Goal: Task Accomplishment & Management: Manage account settings

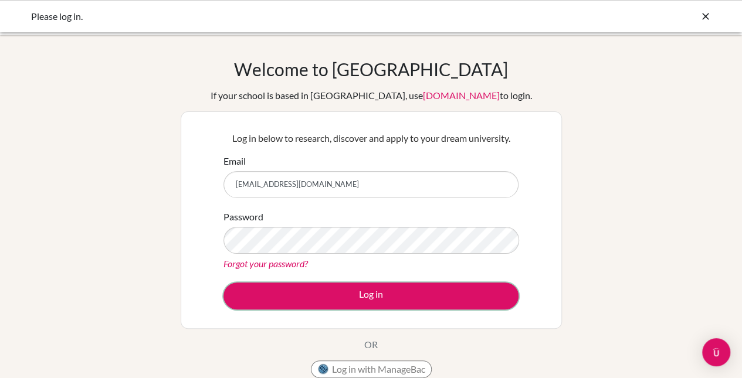
click at [482, 300] on button "Log in" at bounding box center [371, 296] width 295 height 27
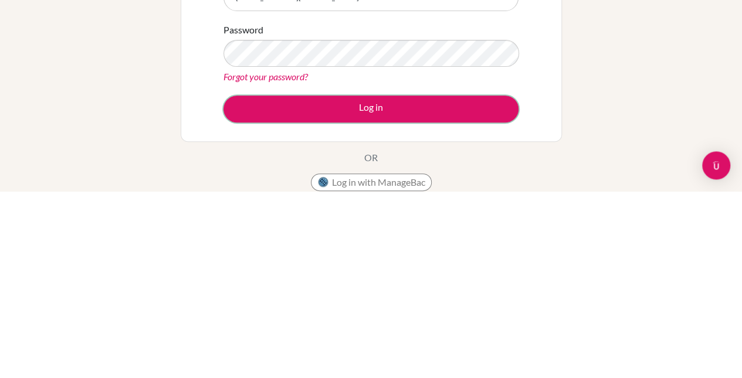
click at [476, 293] on button "Log in" at bounding box center [371, 296] width 295 height 27
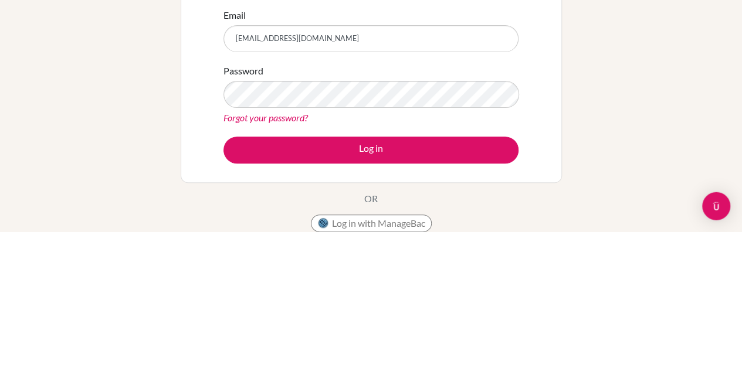
click at [224, 283] on button "Log in" at bounding box center [371, 296] width 295 height 27
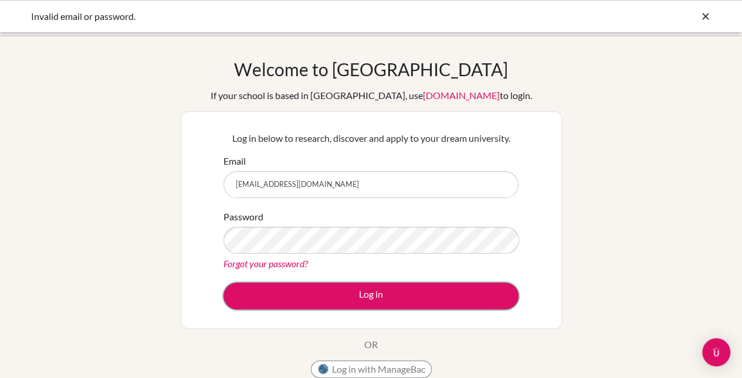
click at [484, 285] on button "Log in" at bounding box center [371, 296] width 295 height 27
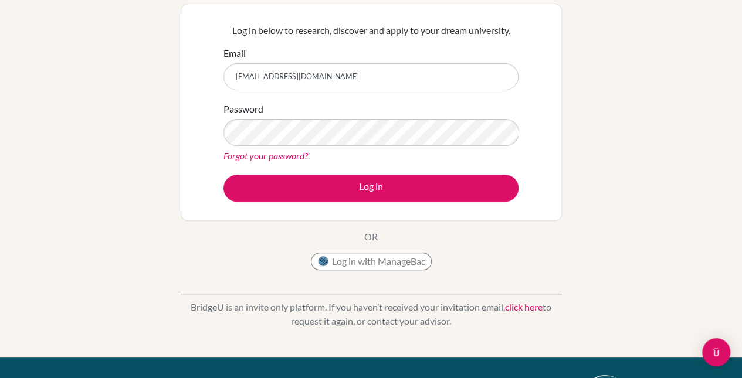
scroll to position [106, 0]
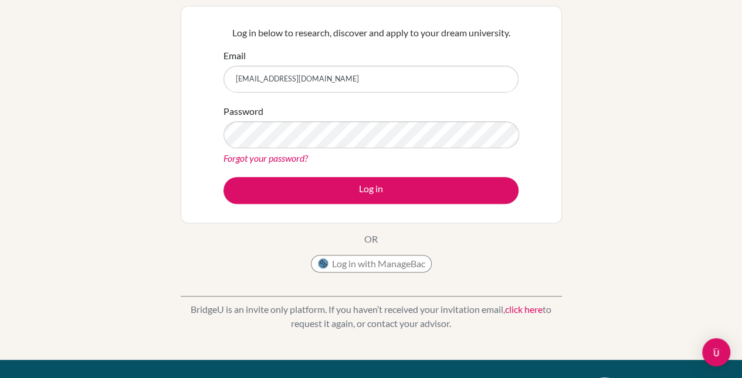
click at [739, 77] on div "Welcome to [GEOGRAPHIC_DATA] If your school is based in [GEOGRAPHIC_DATA], use …" at bounding box center [371, 145] width 742 height 384
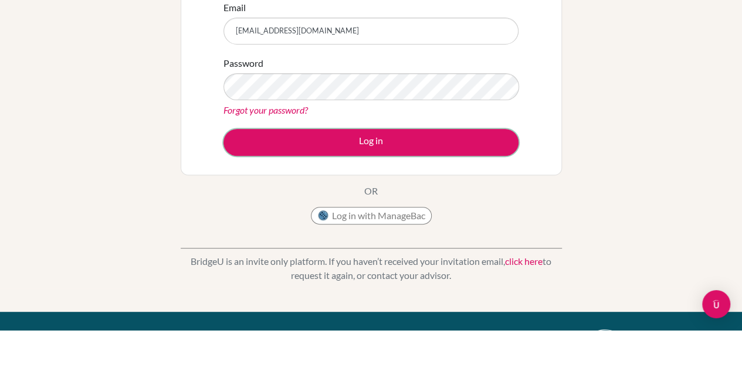
click at [479, 177] on button "Log in" at bounding box center [371, 190] width 295 height 27
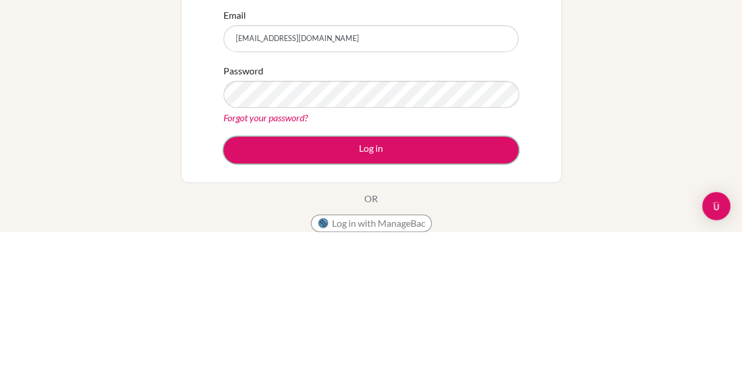
click at [500, 299] on button "Log in" at bounding box center [371, 296] width 295 height 27
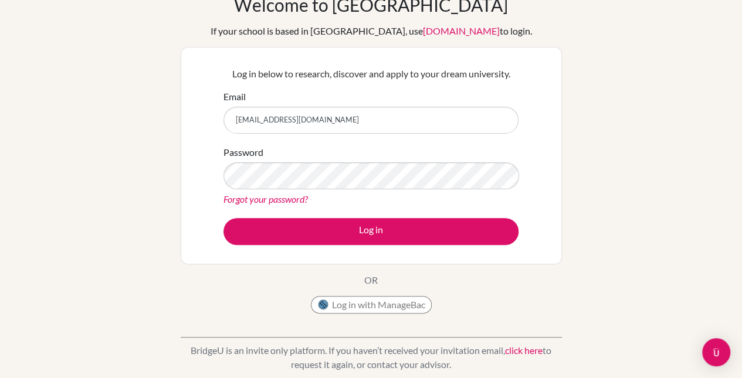
scroll to position [64, 0]
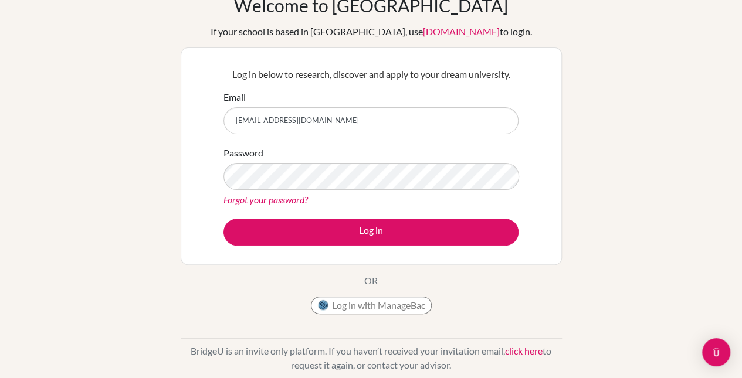
click at [475, 121] on input "[EMAIL_ADDRESS][DOMAIN_NAME]" at bounding box center [371, 120] width 295 height 27
click at [437, 119] on input "[EMAIL_ADDRESS][DOMAIN_NAME]" at bounding box center [371, 120] width 295 height 27
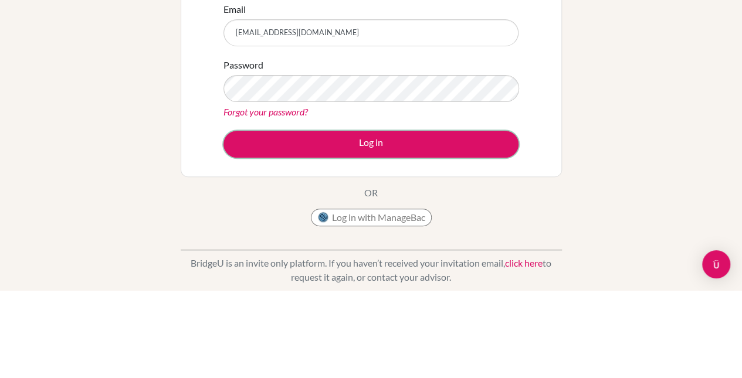
click at [434, 234] on button "Log in" at bounding box center [371, 232] width 295 height 27
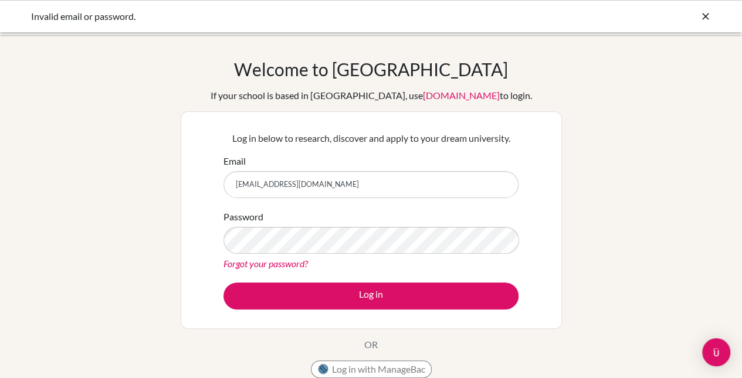
click at [272, 267] on link "Forgot your password?" at bounding box center [266, 263] width 84 height 11
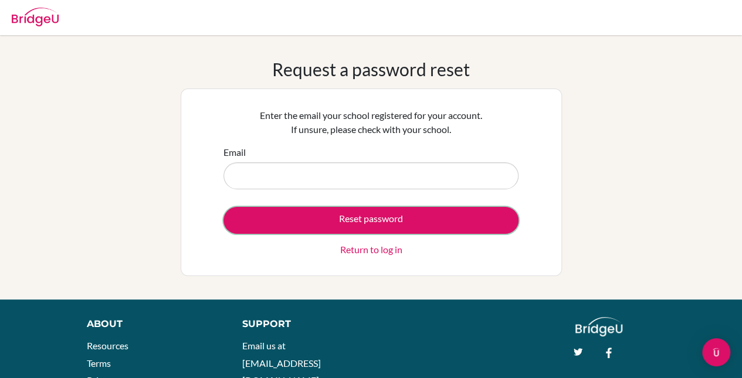
click at [251, 223] on button "Reset password" at bounding box center [371, 220] width 295 height 27
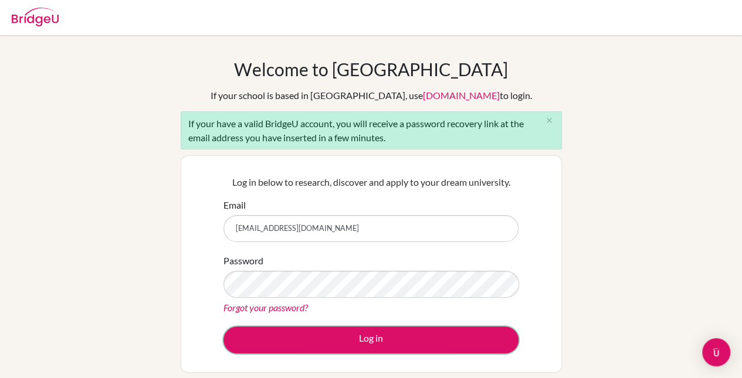
click at [452, 329] on button "Log in" at bounding box center [371, 340] width 295 height 27
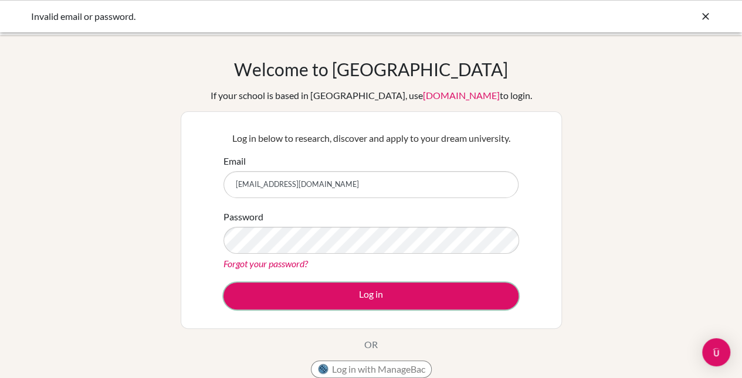
click at [479, 298] on button "Log in" at bounding box center [371, 296] width 295 height 27
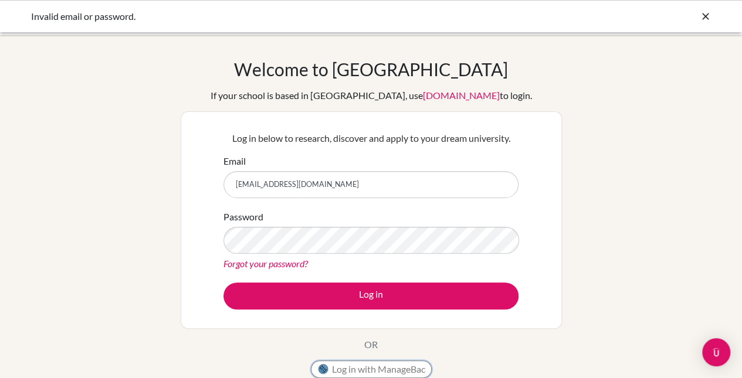
click at [386, 364] on button "Log in with ManageBac" at bounding box center [371, 370] width 121 height 18
click at [393, 369] on button "Log in with ManageBac" at bounding box center [371, 370] width 121 height 18
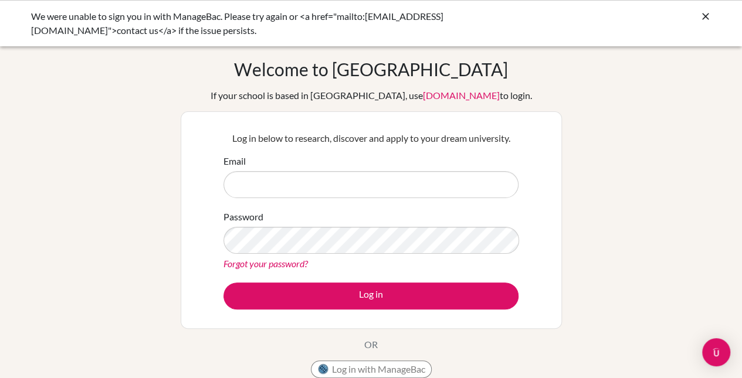
type input "[EMAIL_ADDRESS][DOMAIN_NAME]"
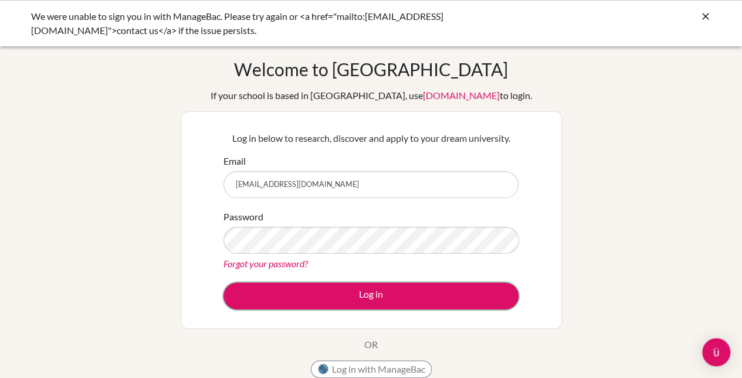
click at [420, 290] on button "Log in" at bounding box center [371, 296] width 295 height 27
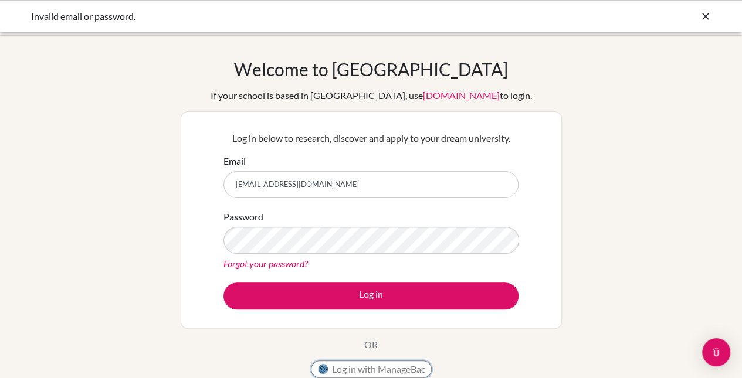
click at [404, 368] on button "Log in with ManageBac" at bounding box center [371, 370] width 121 height 18
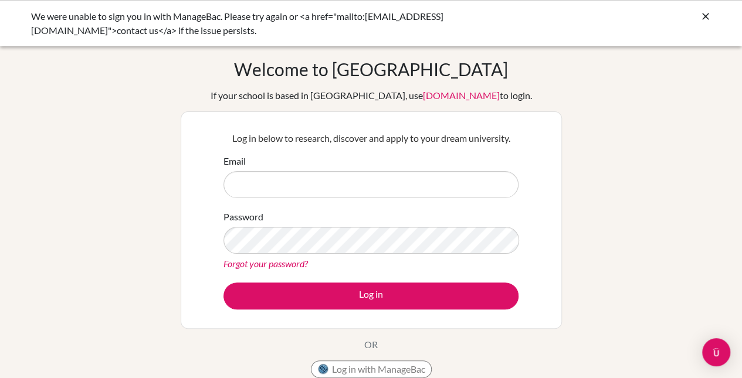
type input "[EMAIL_ADDRESS][DOMAIN_NAME]"
click at [354, 366] on button "Log in with ManageBac" at bounding box center [371, 370] width 121 height 18
click at [347, 364] on button "Log in with ManageBac" at bounding box center [371, 370] width 121 height 18
click at [346, 363] on button "Log in with ManageBac" at bounding box center [371, 370] width 121 height 18
click at [348, 365] on button "Log in with ManageBac" at bounding box center [371, 370] width 121 height 18
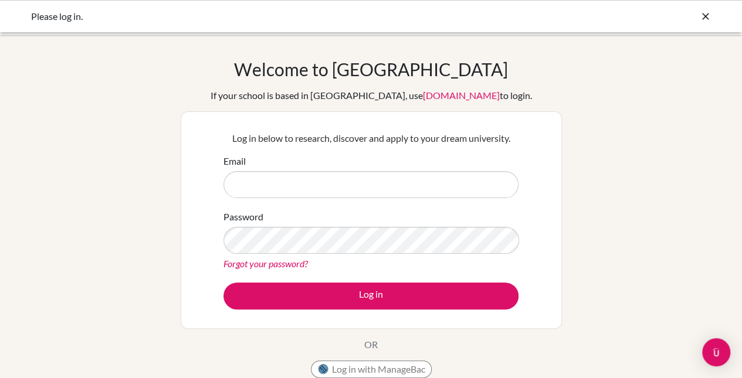
type input "[EMAIL_ADDRESS][DOMAIN_NAME]"
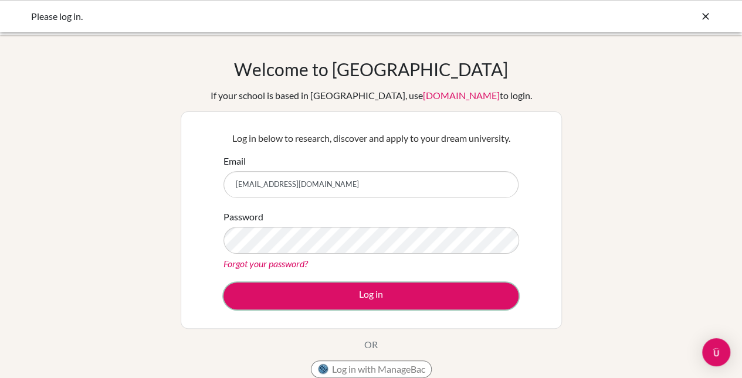
click at [434, 301] on button "Log in" at bounding box center [371, 296] width 295 height 27
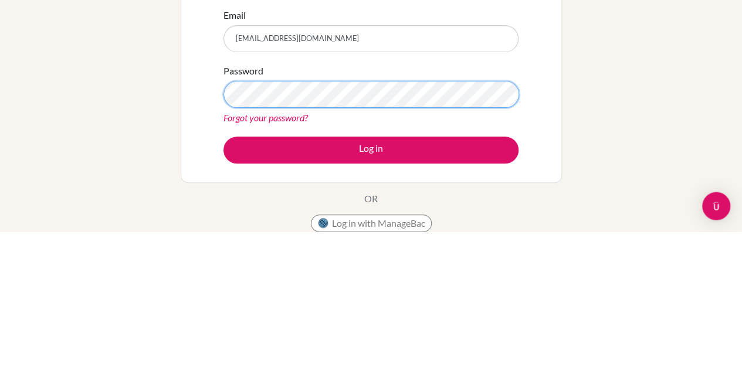
click at [224, 283] on button "Log in" at bounding box center [371, 296] width 295 height 27
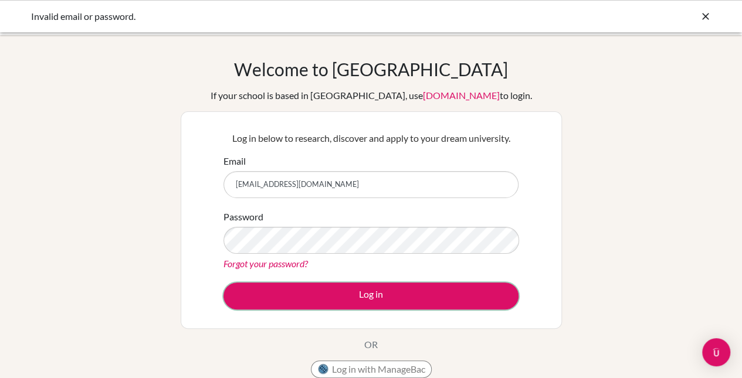
click at [476, 292] on button "Log in" at bounding box center [371, 296] width 295 height 27
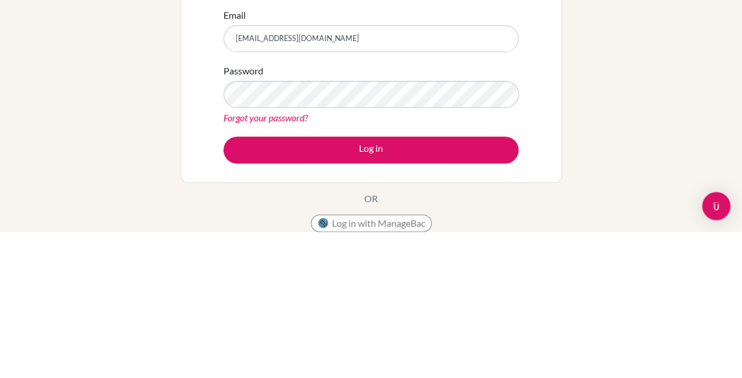
click at [224, 283] on button "Log in" at bounding box center [371, 296] width 295 height 27
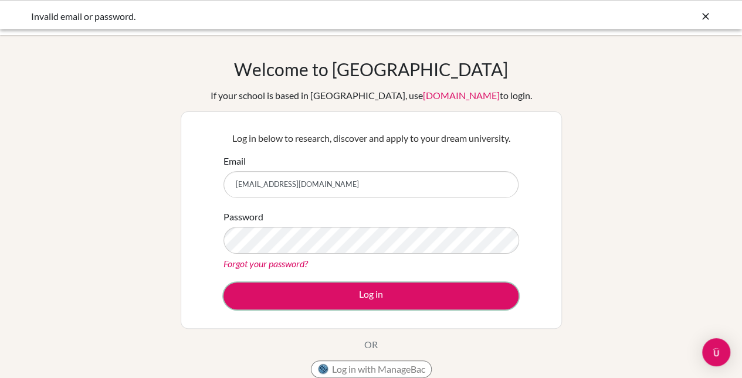
click at [474, 297] on button "Log in" at bounding box center [371, 296] width 295 height 27
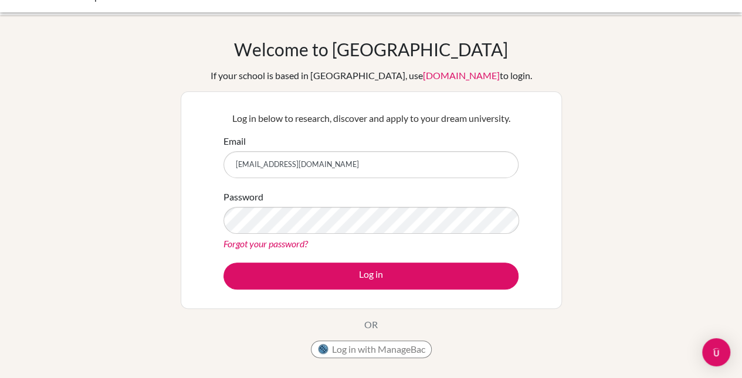
scroll to position [42, 0]
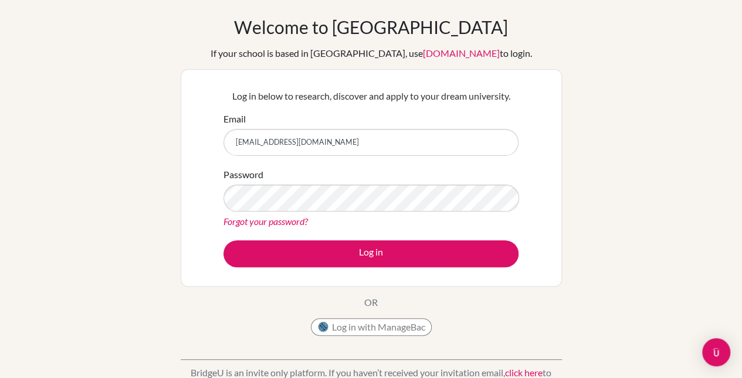
click at [273, 224] on link "Forgot your password?" at bounding box center [266, 221] width 84 height 11
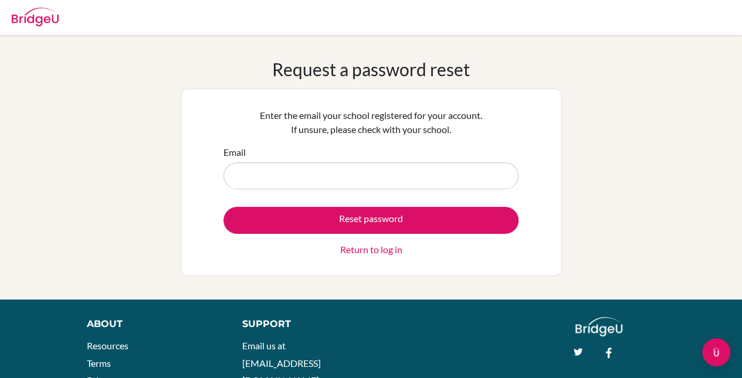
type input "[EMAIL_ADDRESS][DOMAIN_NAME]"
click at [430, 178] on input "[EMAIL_ADDRESS][DOMAIN_NAME]" at bounding box center [371, 176] width 295 height 27
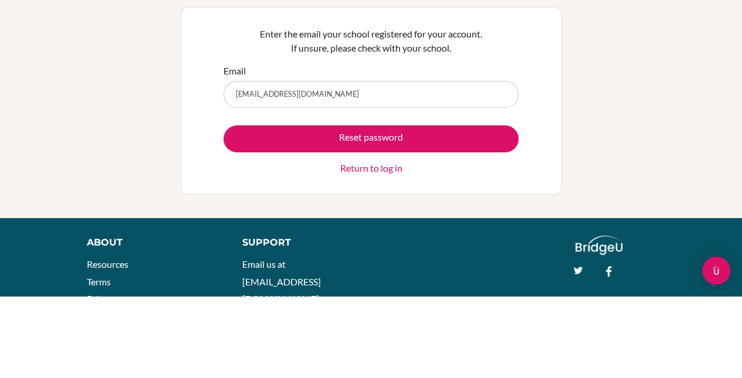
click at [438, 175] on input "[EMAIL_ADDRESS][DOMAIN_NAME]" at bounding box center [371, 176] width 295 height 27
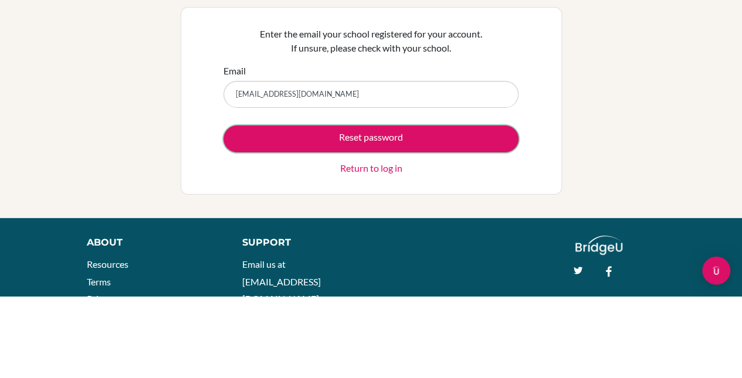
click at [505, 218] on button "Reset password" at bounding box center [371, 220] width 295 height 27
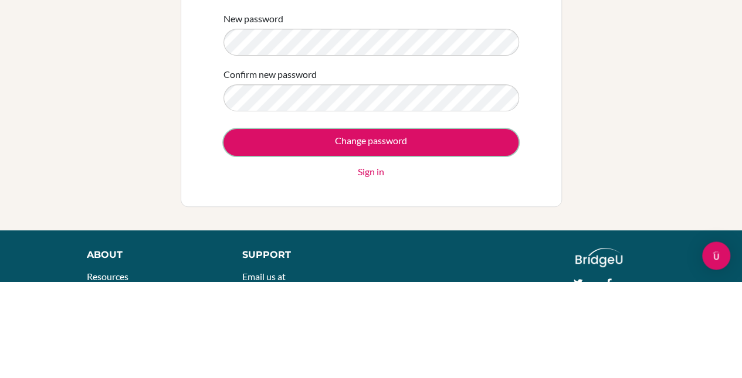
click at [475, 250] on input "Change password" at bounding box center [371, 239] width 295 height 27
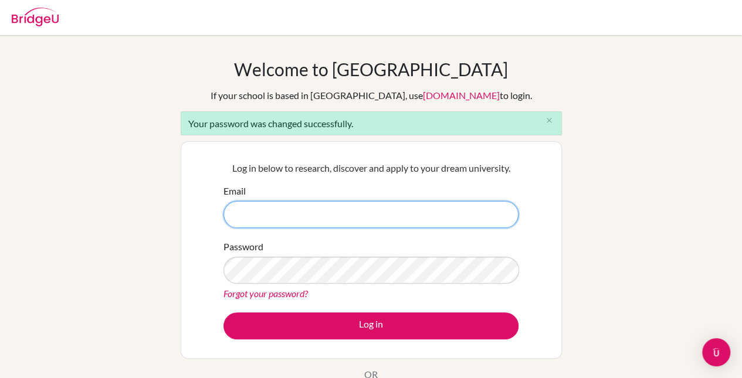
type input "[EMAIL_ADDRESS][DOMAIN_NAME]"
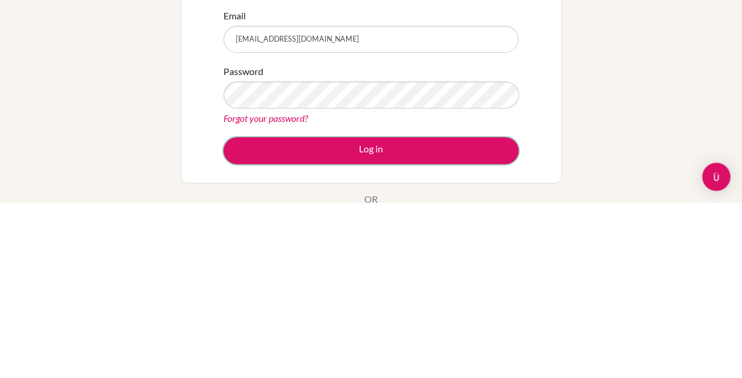
click at [509, 320] on button "Log in" at bounding box center [371, 326] width 295 height 27
